Goal: Task Accomplishment & Management: Complete application form

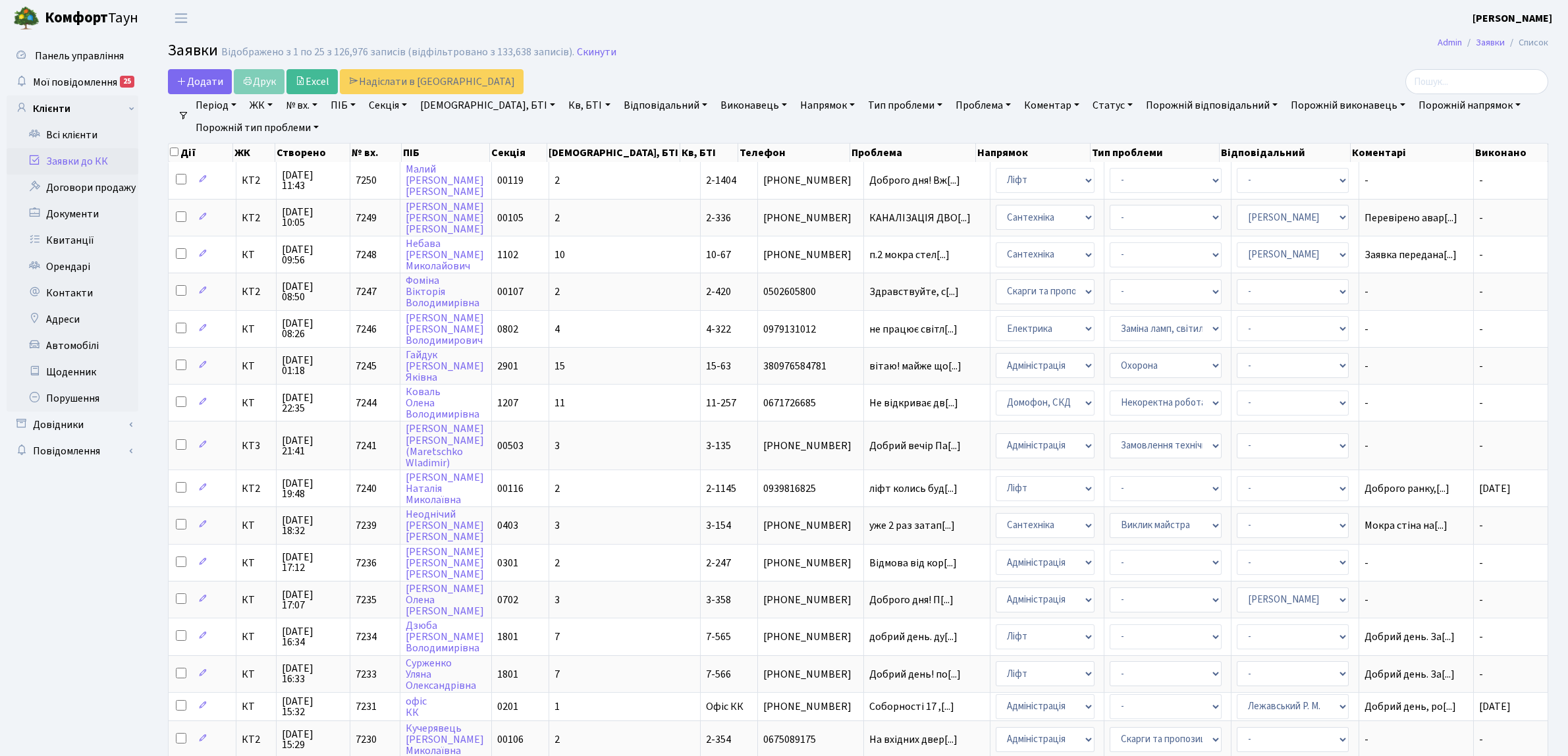
select select "25"
click at [190, 94] on link "Період" at bounding box center [216, 106] width 51 height 23
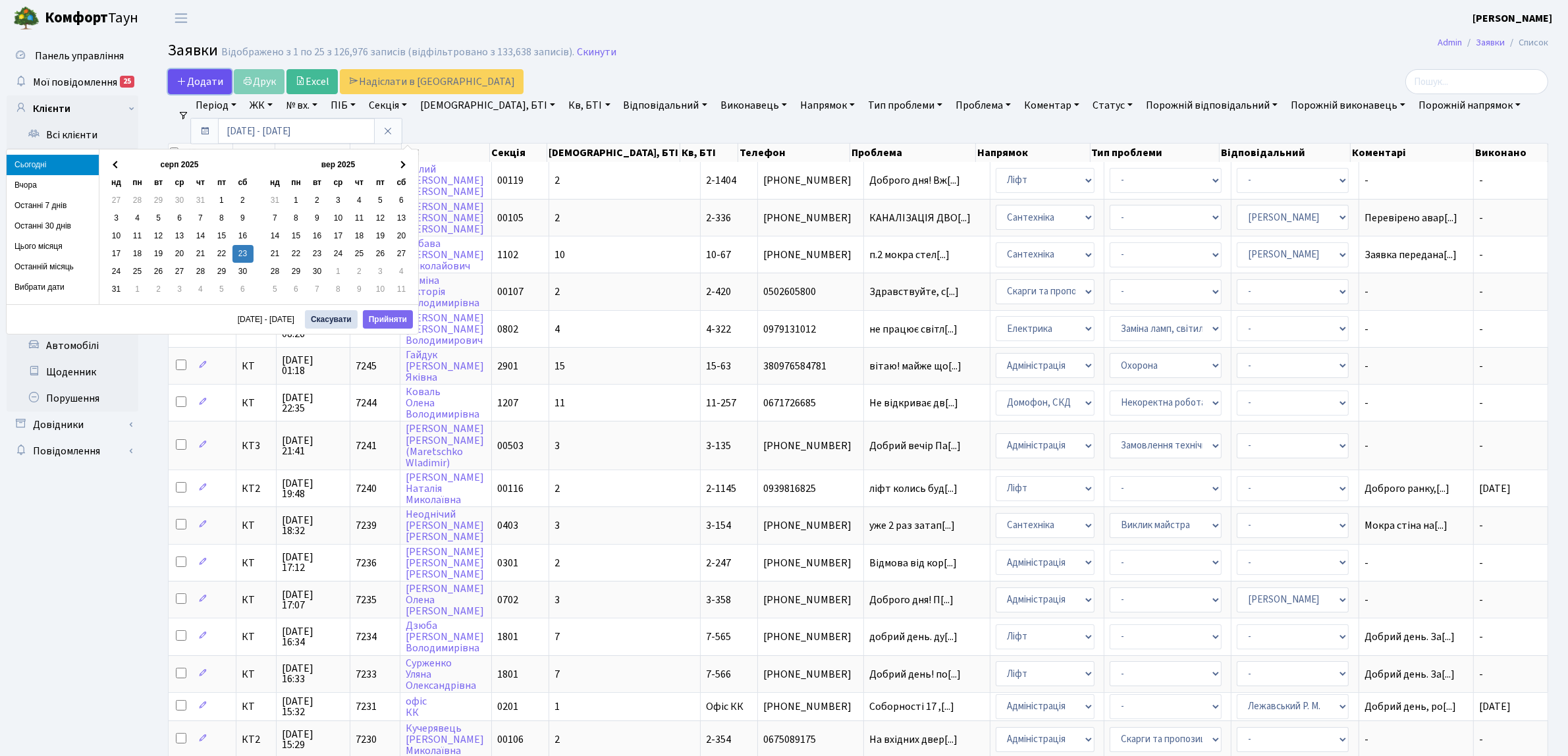
click at [208, 85] on span "Додати" at bounding box center [200, 82] width 47 height 14
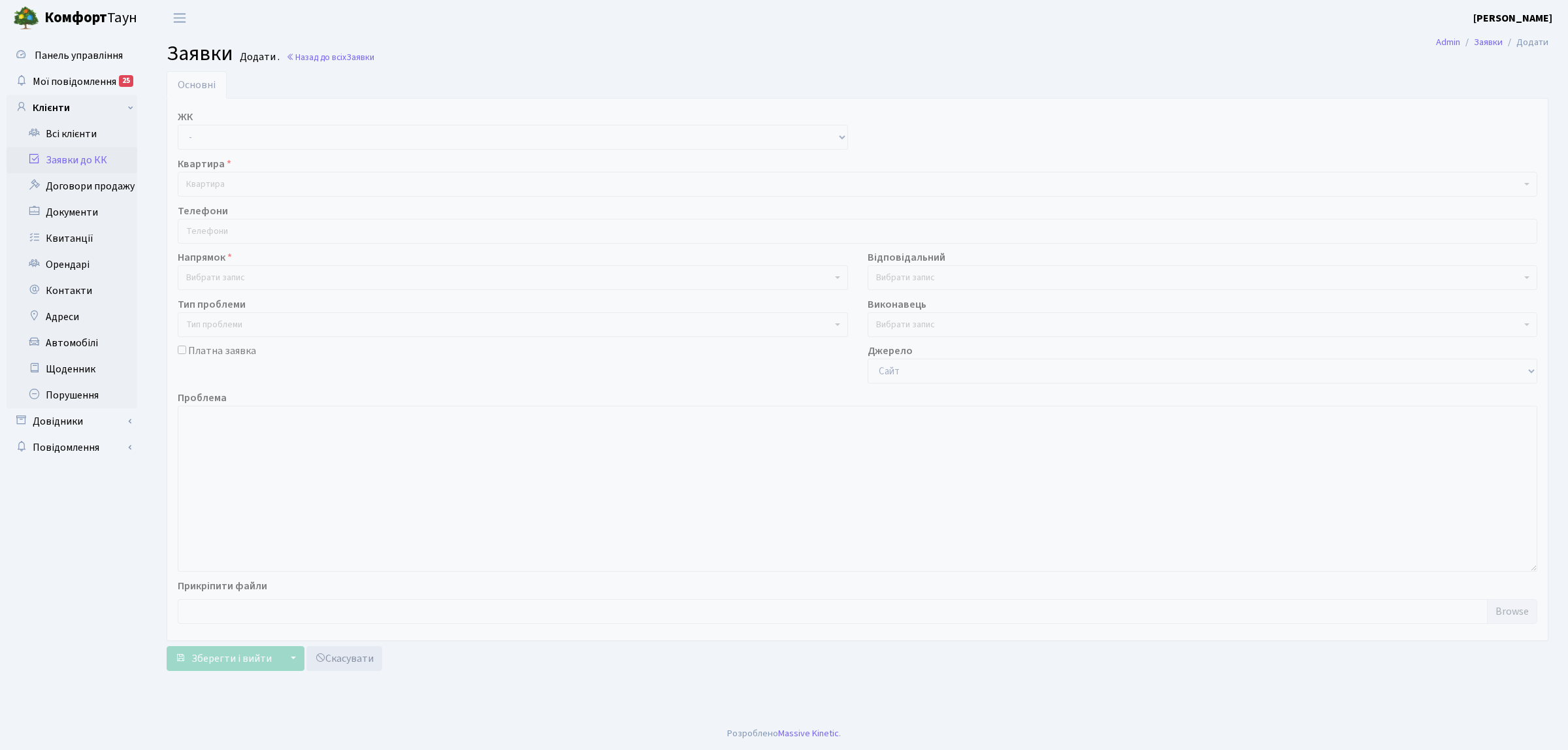
click at [203, 132] on select "- КТ, вул. Регенераторна, 4 КТ2, просп. [STREET_ADDRESS] [STREET_ADDRESS] [PERS…" at bounding box center [512, 137] width 671 height 25
select select "271"
click at [178, 125] on select "- КТ, вул. Регенераторна, 4 КТ2, просп. [STREET_ADDRESS] [STREET_ADDRESS] [PERS…" at bounding box center [512, 137] width 671 height 25
select select
